Goal: Check status: Check status

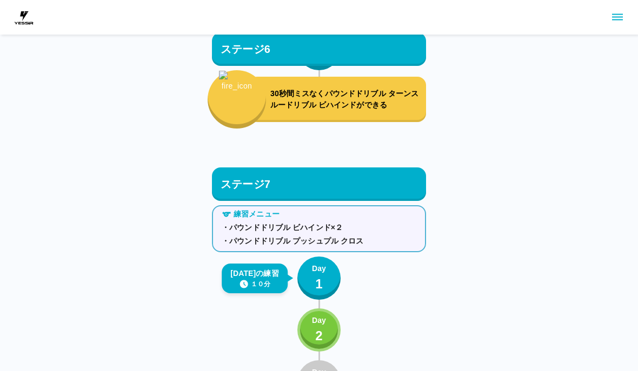
scroll to position [5242, 0]
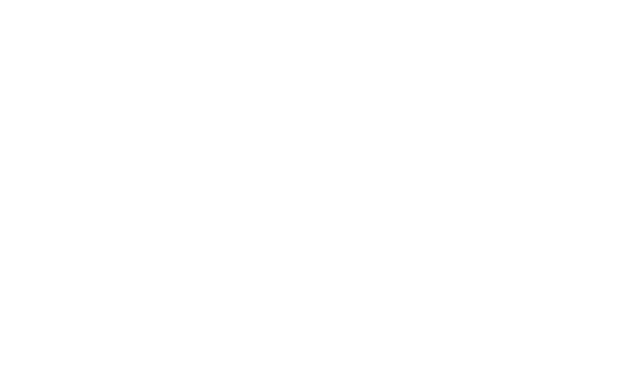
scroll to position [1, 0]
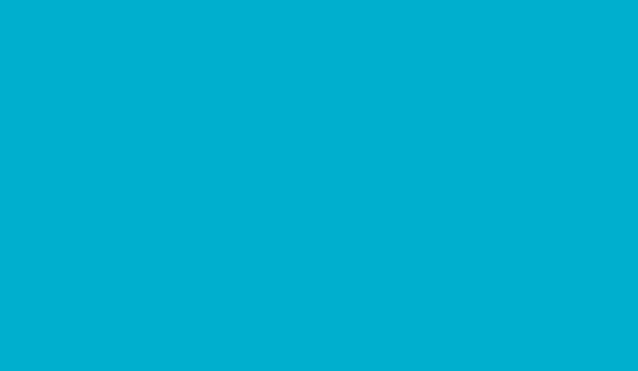
scroll to position [1, 0]
